Goal: Information Seeking & Learning: Learn about a topic

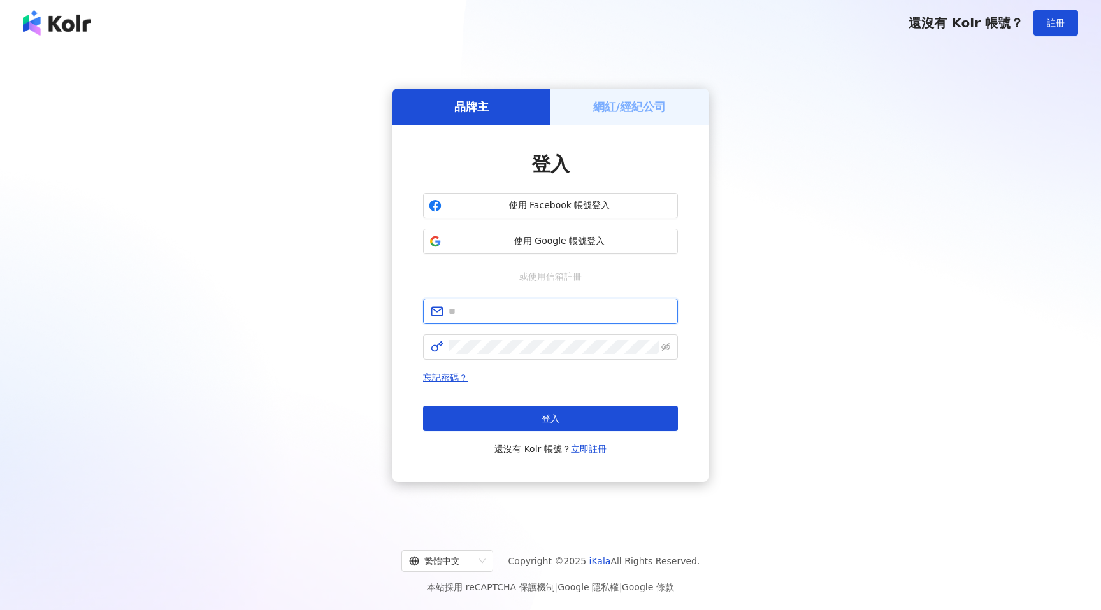
click at [643, 315] on input "text" at bounding box center [560, 312] width 222 height 14
click at [577, 240] on span "使用 Google 帳號登入" at bounding box center [560, 241] width 226 height 13
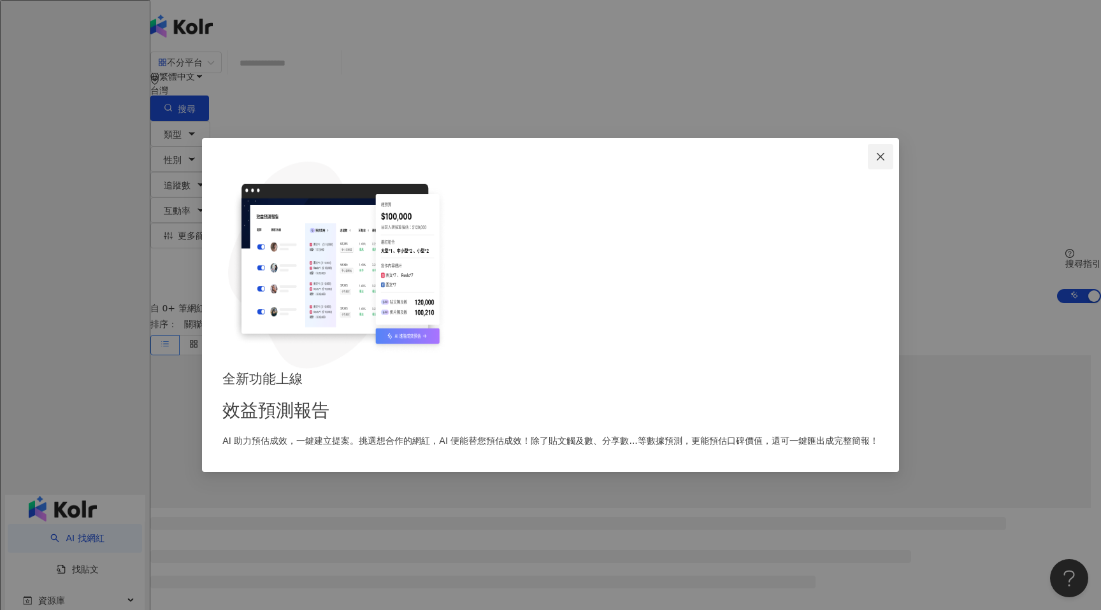
click at [868, 162] on span "Close" at bounding box center [880, 157] width 25 height 10
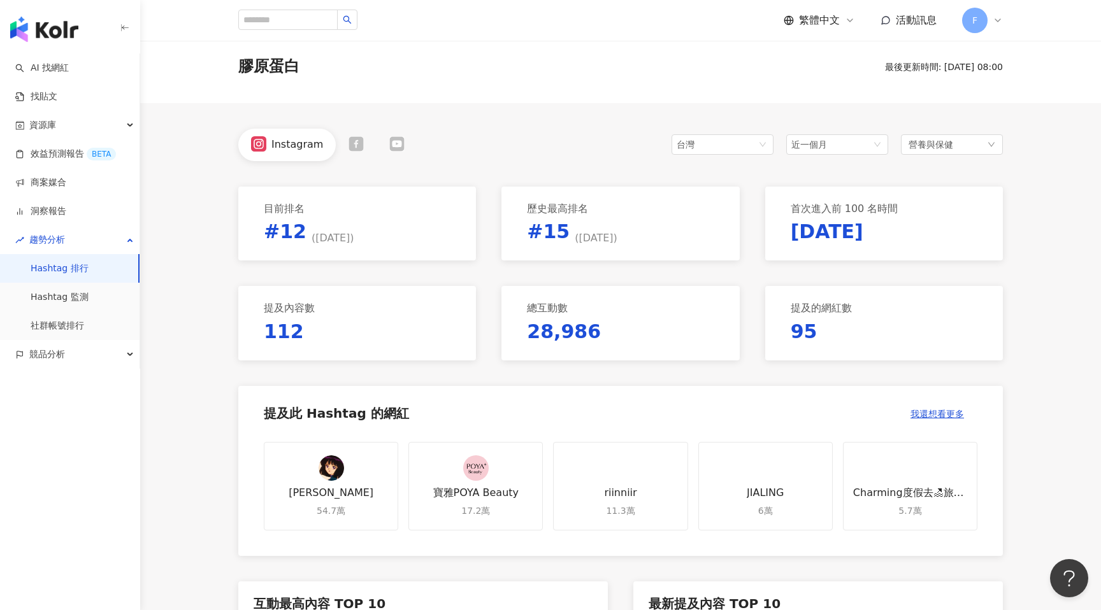
scroll to position [60, 0]
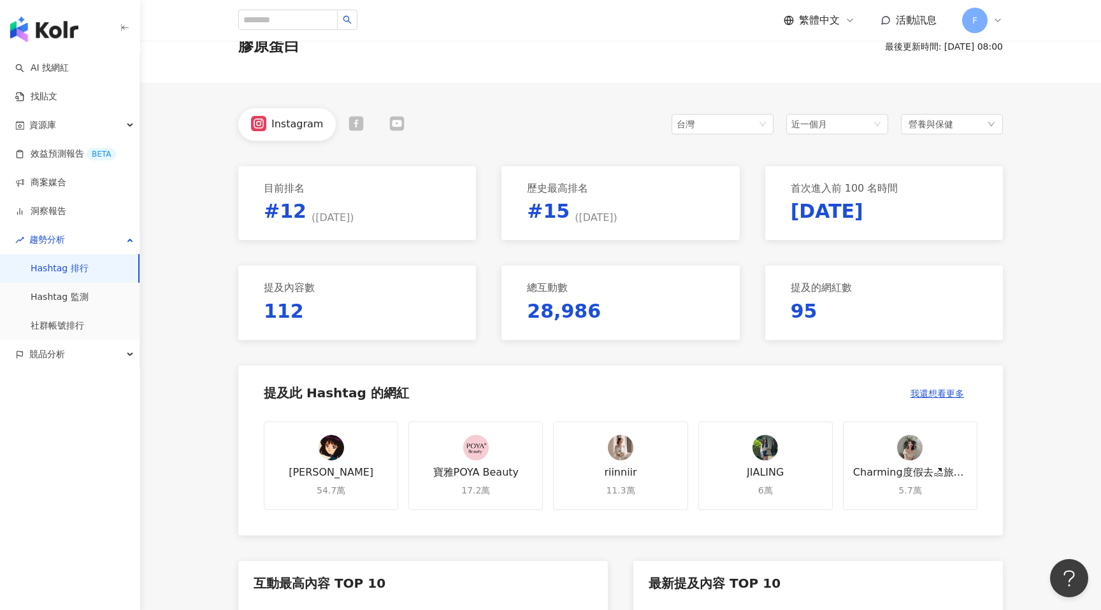
click at [314, 458] on div "[PERSON_NAME] 54.7萬" at bounding box center [331, 466] width 134 height 89
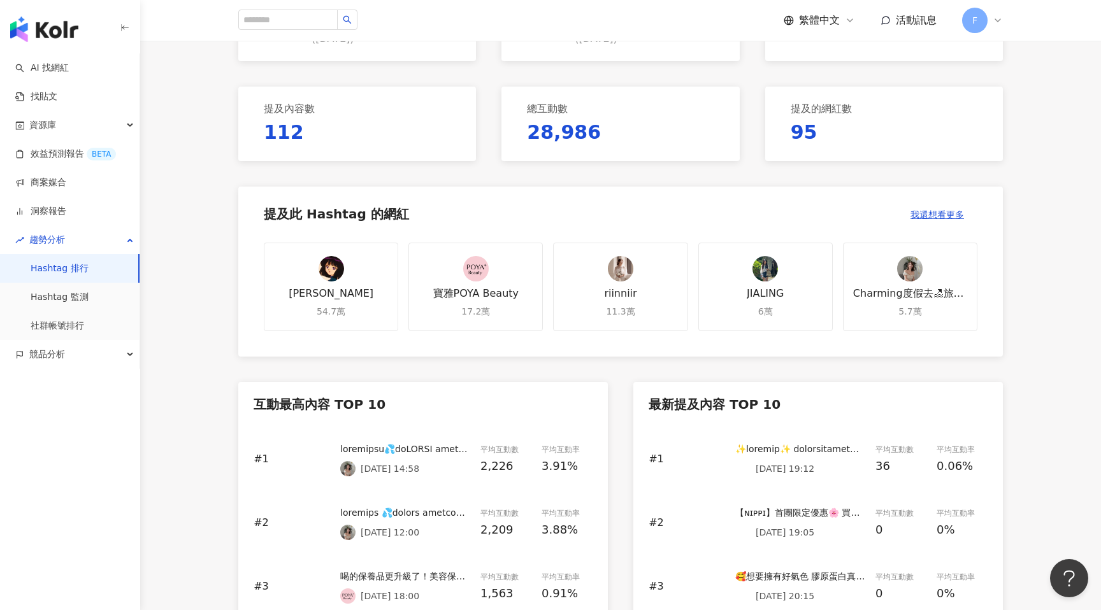
scroll to position [559, 0]
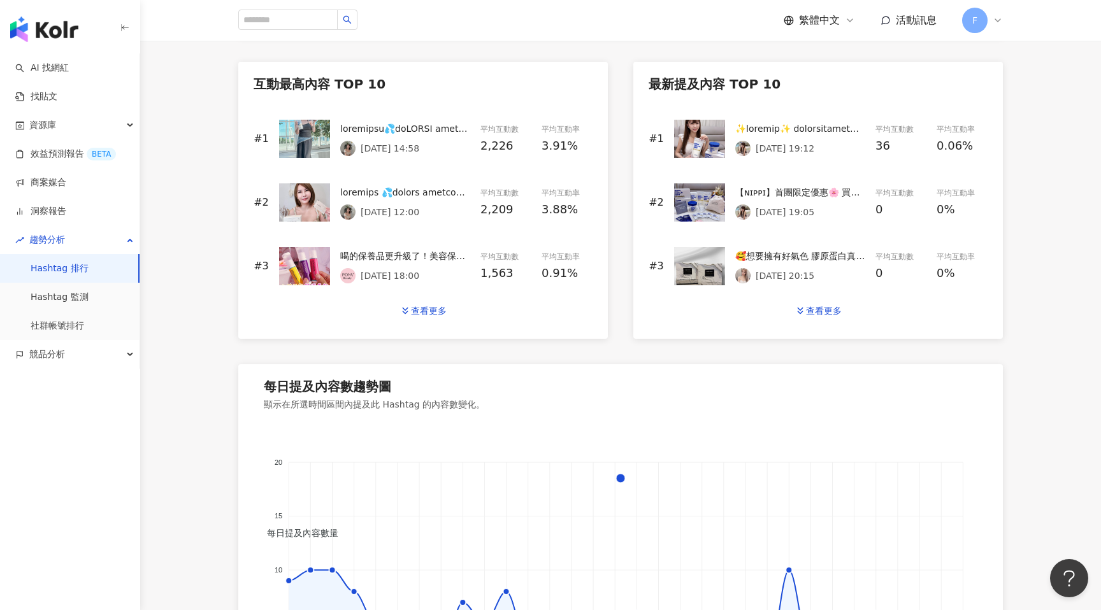
click at [341, 127] on div at bounding box center [405, 129] width 130 height 14
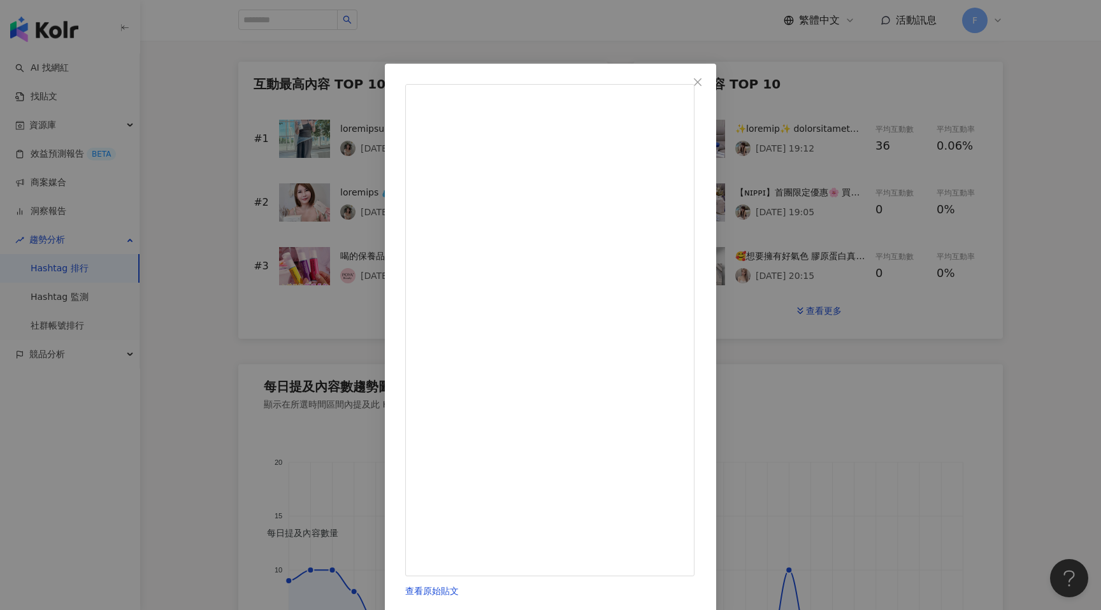
click at [978, 166] on div "查看原始貼文" at bounding box center [550, 305] width 1101 height 610
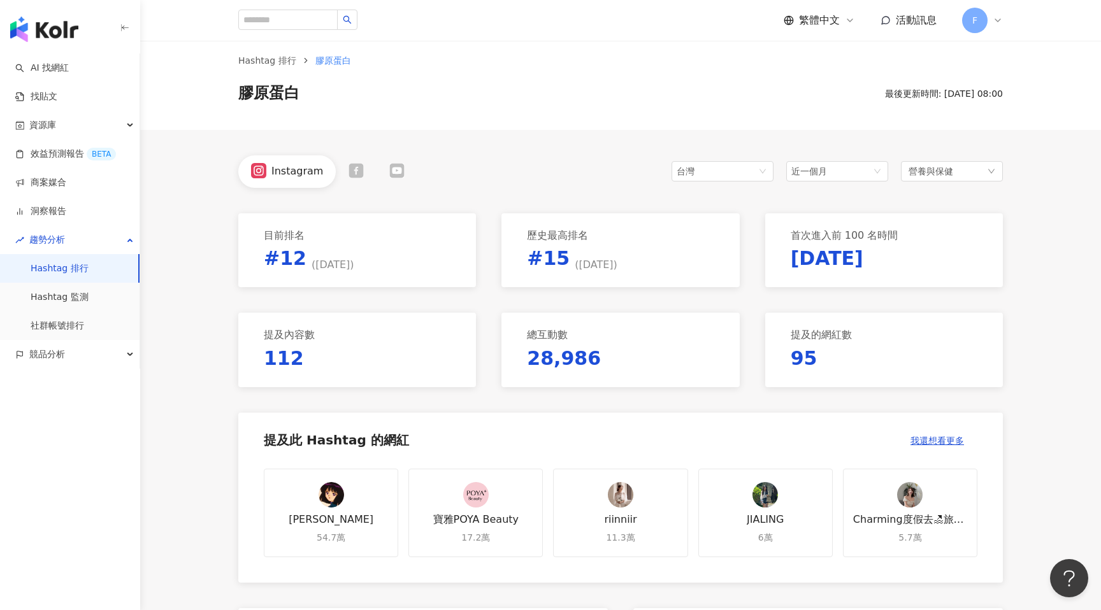
scroll to position [0, 0]
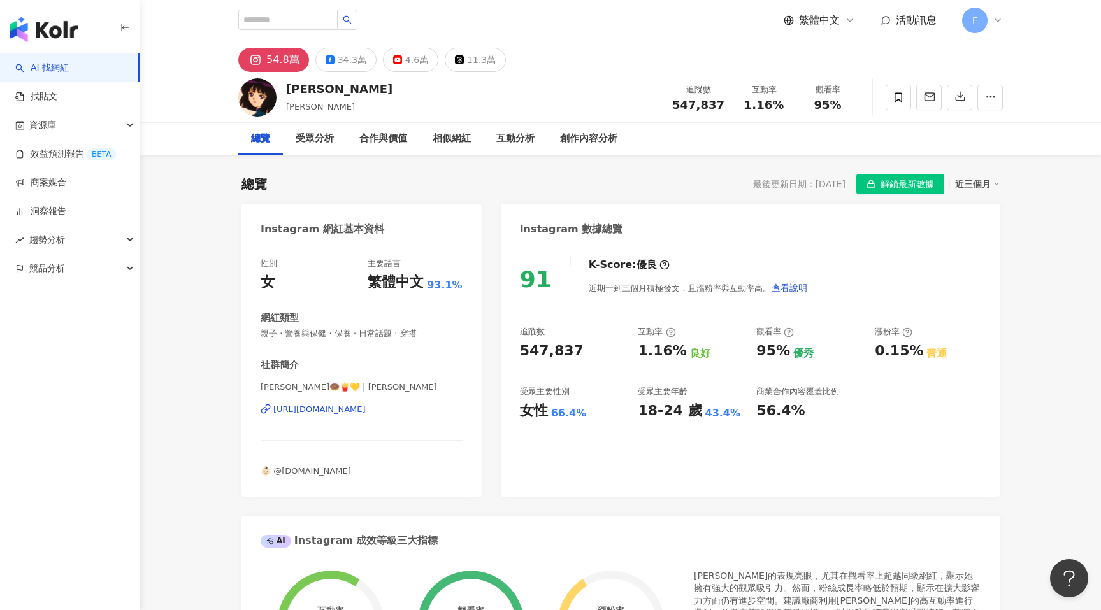
click at [366, 412] on div "https://www.instagram.com/ninaxxya/" at bounding box center [319, 409] width 92 height 11
